Goal: Information Seeking & Learning: Find contact information

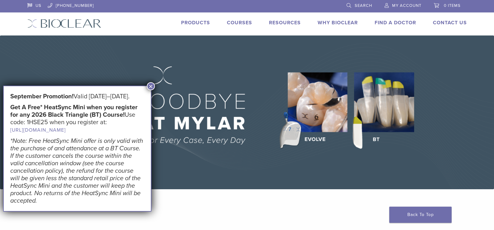
click at [149, 87] on button "×" at bounding box center [151, 86] width 8 height 8
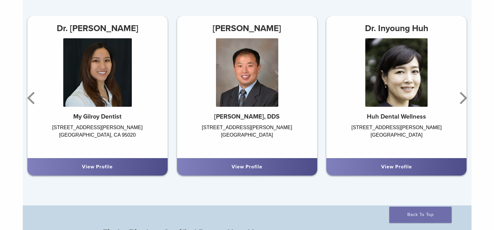
scroll to position [405, 0]
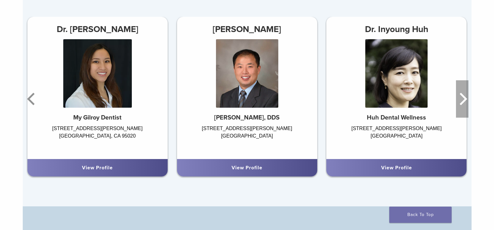
click at [465, 102] on icon "Next" at bounding box center [463, 99] width 7 height 12
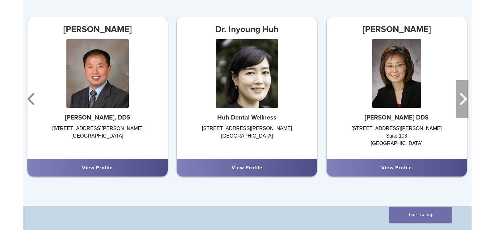
click at [465, 102] on icon "Next" at bounding box center [463, 99] width 7 height 12
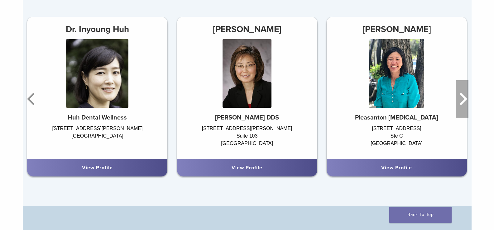
click at [465, 102] on icon "Next" at bounding box center [463, 99] width 7 height 12
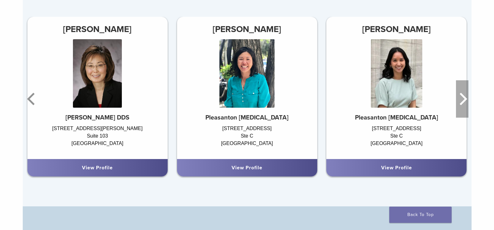
click at [465, 102] on icon "Next" at bounding box center [463, 99] width 7 height 12
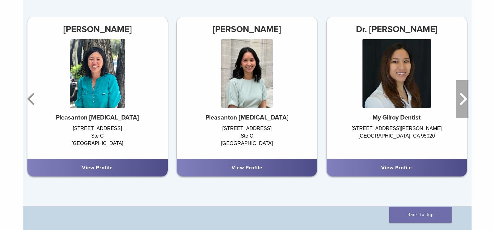
click at [465, 102] on icon "Next" at bounding box center [463, 99] width 7 height 12
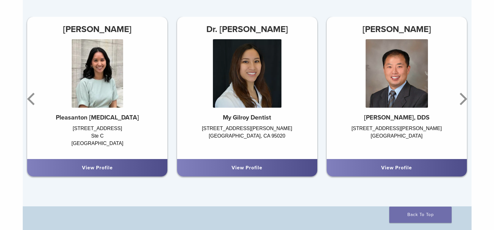
click at [387, 167] on link "View Profile" at bounding box center [396, 168] width 31 height 6
